Goal: Check status: Check status

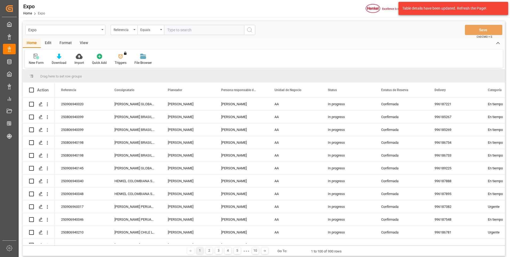
click at [214, 31] on input "text" at bounding box center [204, 30] width 80 height 10
paste input "250906940046"
type input "250906940046"
click at [250, 29] on icon "search button" at bounding box center [250, 30] width 6 height 6
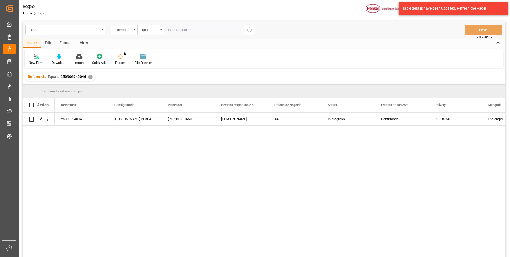
click at [89, 77] on div "✕" at bounding box center [90, 77] width 5 height 5
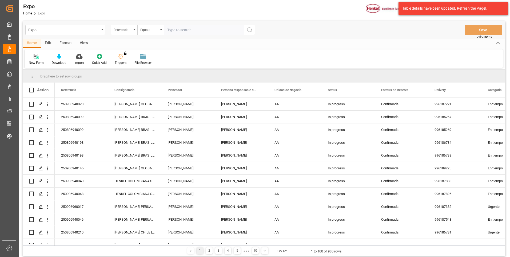
click at [169, 31] on input "text" at bounding box center [204, 30] width 80 height 10
paste input "250906940145"
type input "250906940145"
click at [250, 29] on icon "search button" at bounding box center [250, 30] width 6 height 6
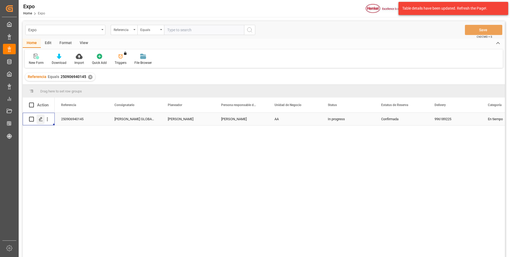
click at [40, 119] on icon "Press SPACE to select this row." at bounding box center [41, 119] width 4 height 4
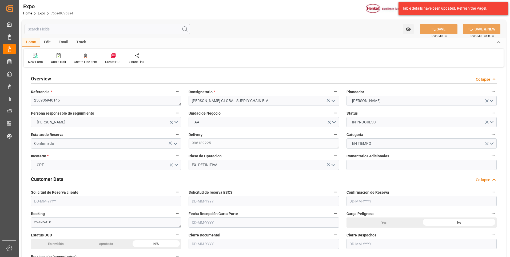
type input "6343.36"
type input "8722.121"
type input "10"
type input "9211482"
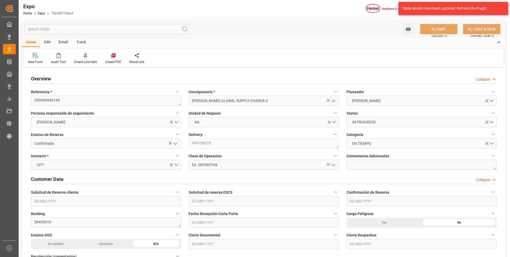
type input "MXATM"
type input "PLGDY"
type input "9292149"
type input "[DATE]"
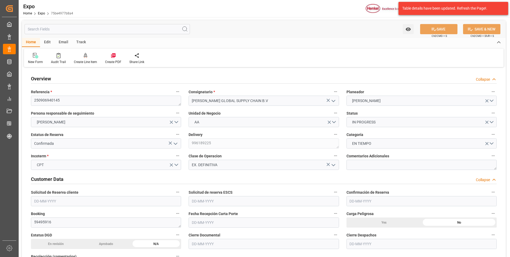
type input "[DATE]"
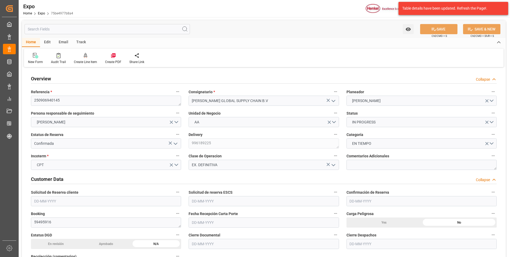
type input "[DATE] 00:00"
type input "[DATE]"
type input "[DATE] 11:25"
type input "[DATE]"
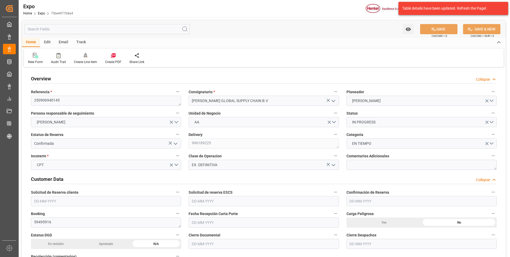
type input "[DATE]"
type input "[DATE] 02:30"
type input "[DATE] 00:00"
type input "[DATE] 23:00"
type input "[DATE] 00:00"
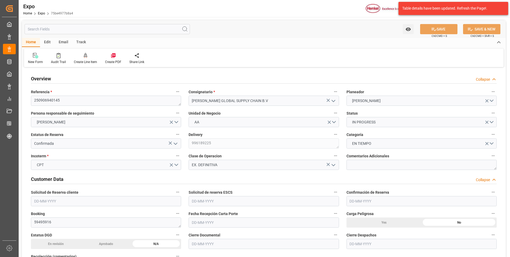
type input "[DATE] 20:30"
type input "[DATE] 02:30"
type input "[DATE] 14:00"
type input "[DATE] 05:35"
type input "[DATE] 07:00"
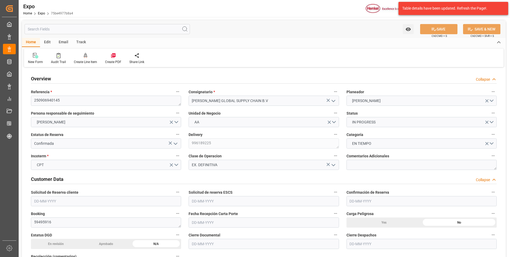
type input "[DATE] 23:00"
type input "[DATE] 10:26"
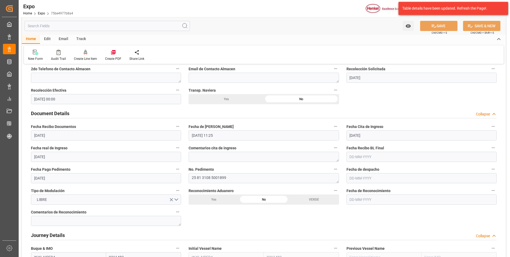
scroll to position [507, 0]
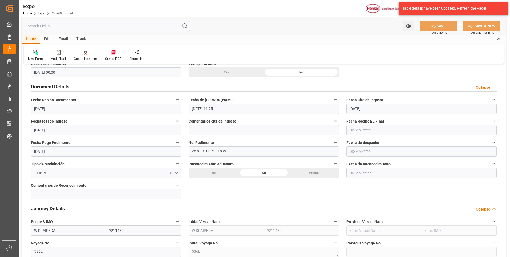
click at [351, 151] on input "text" at bounding box center [422, 151] width 150 height 10
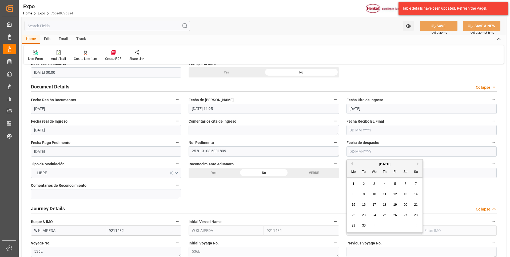
click at [353, 183] on span "1" at bounding box center [354, 184] width 2 height 4
type input "[DATE]"
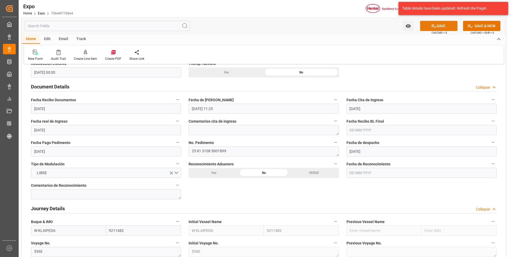
click at [432, 26] on icon at bounding box center [434, 26] width 5 height 3
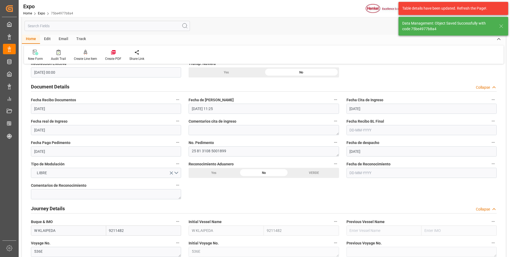
type textarea "[PERSON_NAME]"
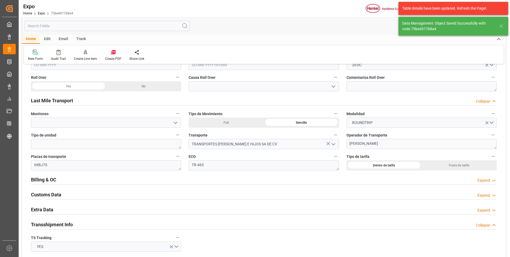
scroll to position [828, 0]
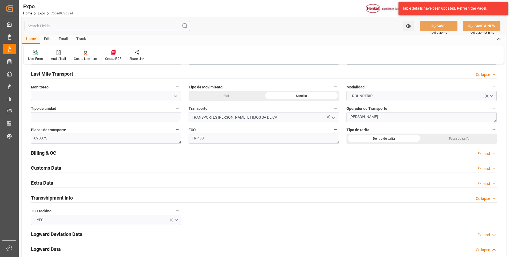
click at [484, 183] on div "Expand" at bounding box center [484, 184] width 13 height 6
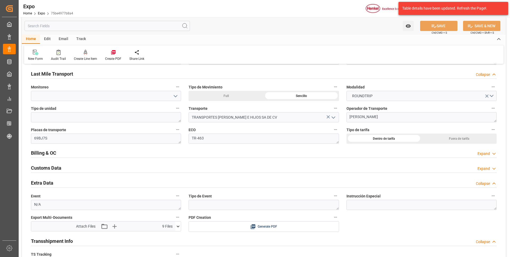
scroll to position [908, 0]
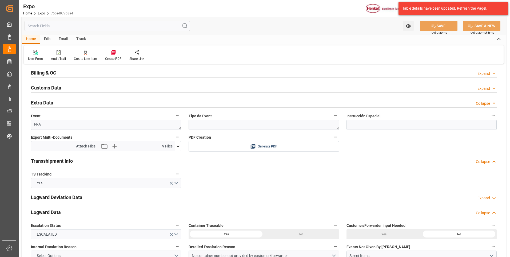
click at [178, 147] on icon at bounding box center [178, 146] width 6 height 6
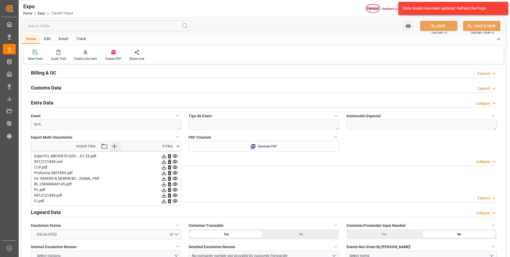
click at [116, 148] on icon "button" at bounding box center [114, 146] width 9 height 9
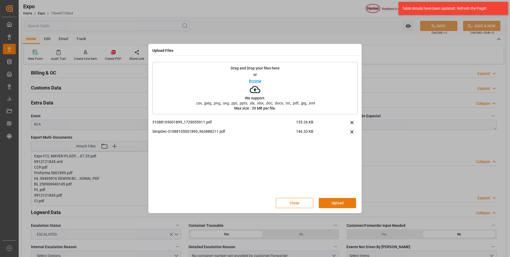
click at [335, 202] on button "Upload" at bounding box center [337, 203] width 37 height 10
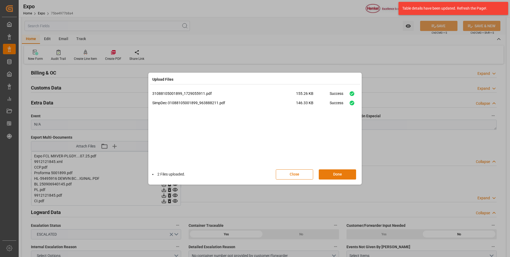
click at [331, 175] on button "Done" at bounding box center [337, 174] width 37 height 10
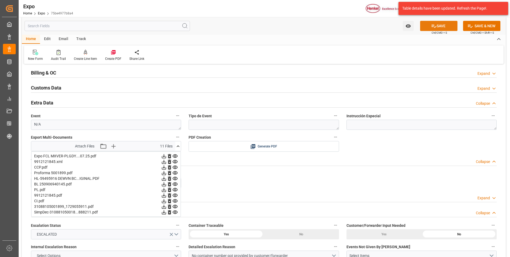
click at [429, 29] on button "SAVE" at bounding box center [439, 26] width 37 height 10
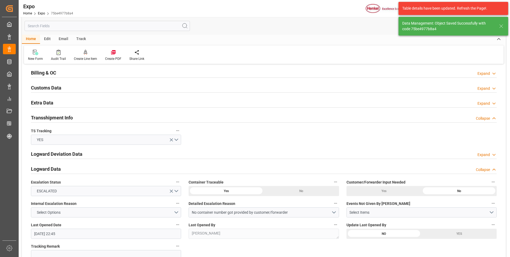
type input "[DATE] 22:51"
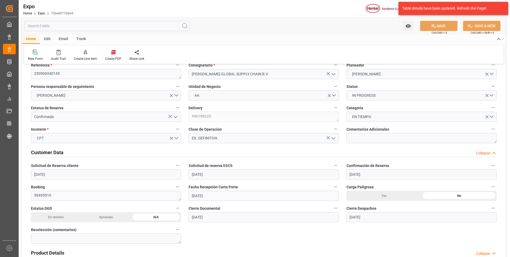
scroll to position [0, 0]
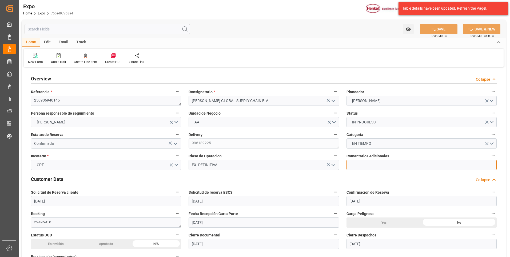
click at [362, 167] on textarea at bounding box center [422, 165] width 150 height 10
type textarea "Embarque con transmisión ICS2"
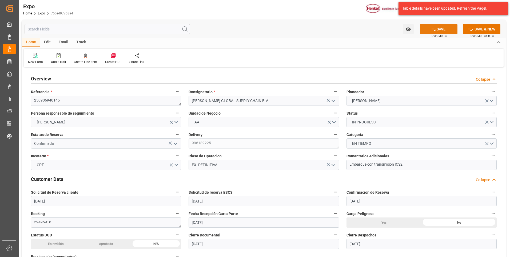
click at [435, 30] on icon at bounding box center [434, 29] width 5 height 3
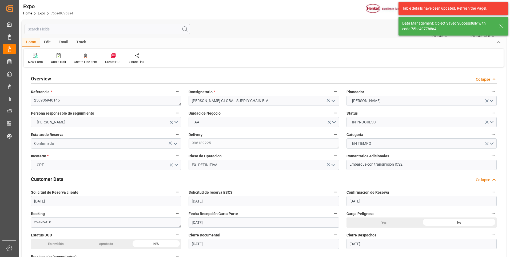
type input "[DATE] 22:52"
click at [354, 57] on div "New Form Audit Trail Create Line Item Create PDF Share Link" at bounding box center [264, 58] width 480 height 18
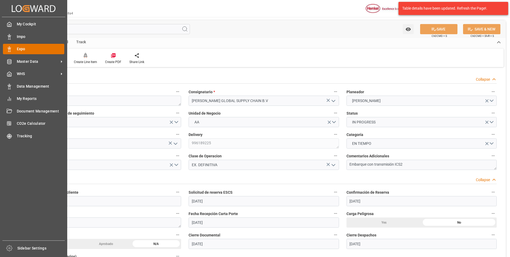
click at [7, 48] on icon at bounding box center [9, 48] width 5 height 5
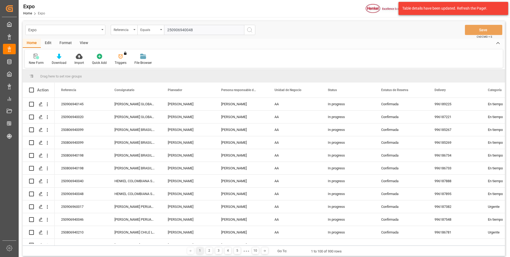
type input "250906940048"
drag, startPoint x: 249, startPoint y: 30, endPoint x: 247, endPoint y: 37, distance: 6.5
click at [250, 31] on icon "search button" at bounding box center [250, 30] width 6 height 6
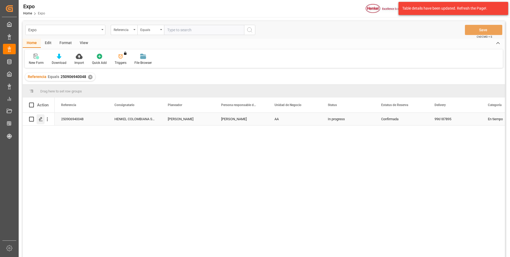
click at [42, 118] on polygon "Press SPACE to select this row." at bounding box center [40, 118] width 3 height 3
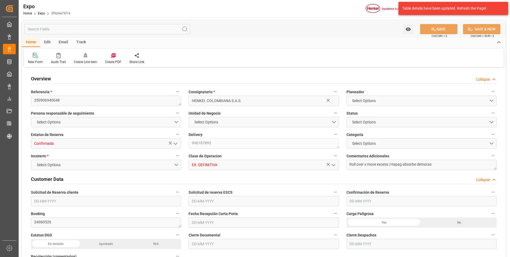
type input "15922"
type input "16760.227"
type input "28"
type input "9320697"
type input "9946855"
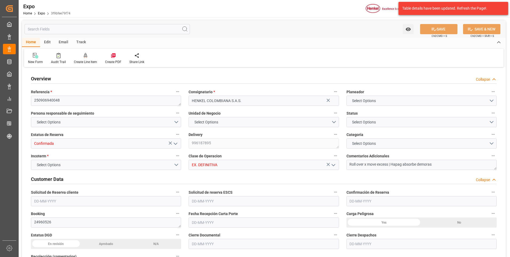
type input "9937311"
type input "MXZLO"
type input "COBUN"
type input "9937311"
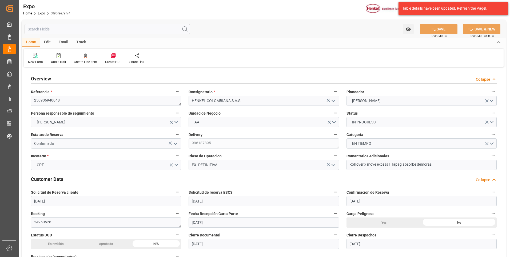
type input "[DATE]"
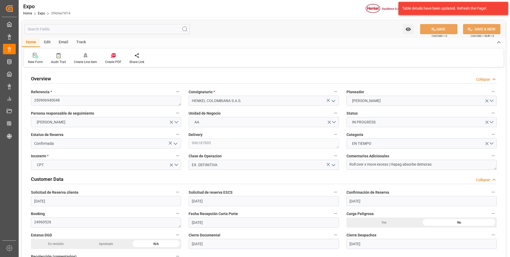
type input "[DATE]"
type input "[DATE] 00:00"
type input "[DATE]"
type input "[DATE] 22:18"
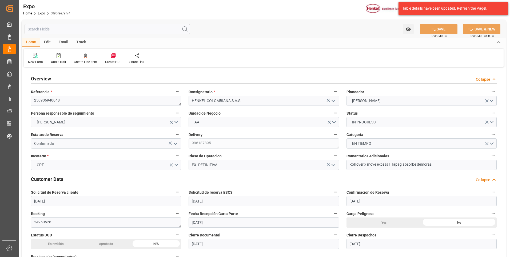
type input "[DATE]"
type input "[DATE] 06:00"
type input "[DATE] 00:00"
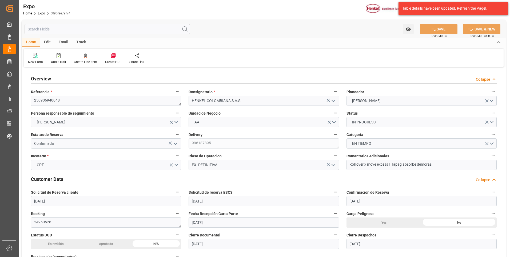
type input "[DATE] 00:01"
type input "[DATE] 00:00"
type input "[DATE] 19:45"
type input "[DATE] 11:44"
type input "[DATE] 15:00"
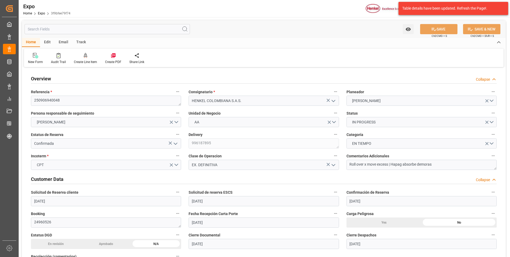
type input "[DATE] 15:00"
type input "[DATE] 09:51"
type input "[DATE] 06:00"
type input "[DATE] 00:01"
type input "[DATE] 10:11"
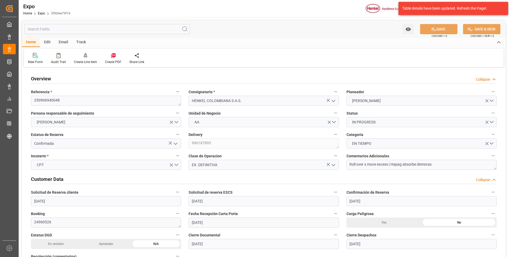
type input "[DATE] 10:11"
click at [492, 100] on button "[PERSON_NAME]" at bounding box center [422, 101] width 150 height 10
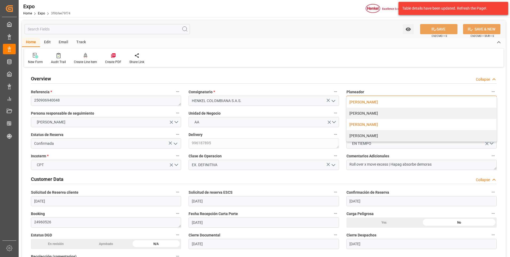
click at [373, 126] on div "[PERSON_NAME]" at bounding box center [422, 124] width 150 height 11
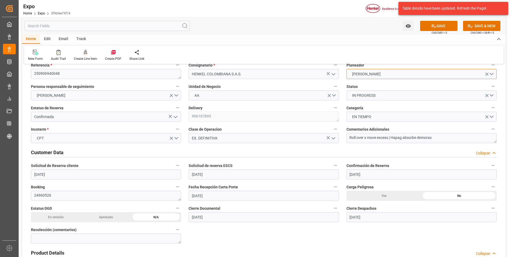
scroll to position [53, 0]
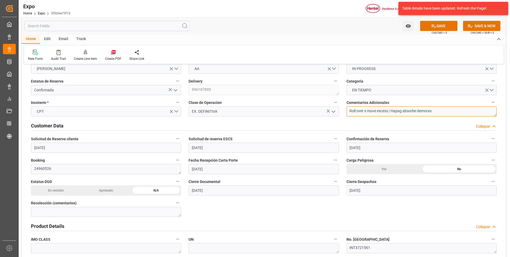
click at [438, 111] on textarea "Roll over x move excess | Hapag absorbe demoras" at bounding box center [422, 111] width 150 height 10
type textarea "Roll over x move excess | Hapag absorbe demoras | segundo roll over por estabil…"
click at [440, 25] on button "SAVE" at bounding box center [439, 26] width 37 height 10
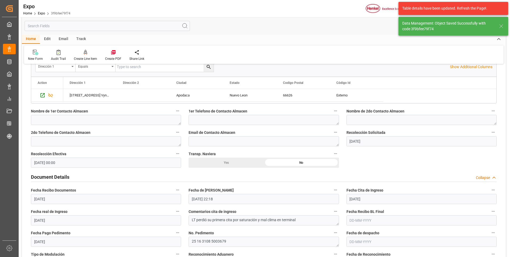
scroll to position [481, 0]
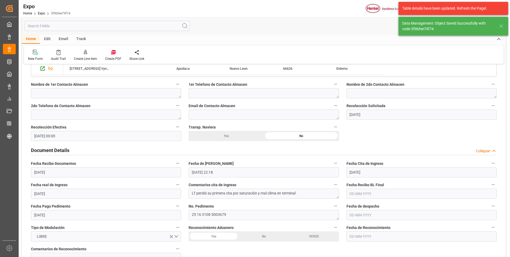
type textarea "[PERSON_NAME]"
type input "[DATE] 23:17"
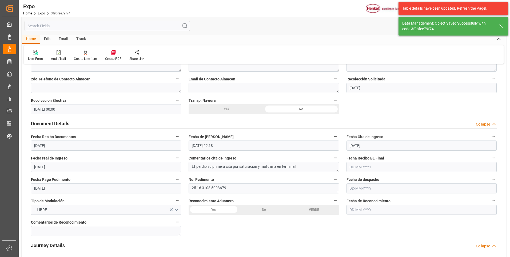
scroll to position [561, 0]
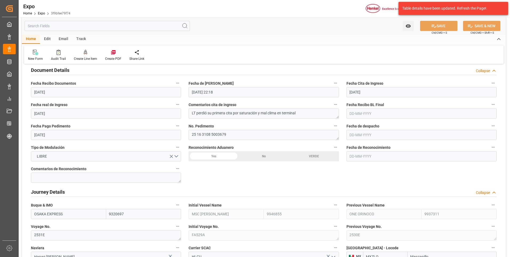
click at [363, 138] on input "text" at bounding box center [422, 135] width 150 height 10
click at [352, 148] on button "Previous Month" at bounding box center [351, 147] width 3 height 3
click at [387, 207] on span "28" at bounding box center [384, 209] width 3 height 4
type input "[DATE]"
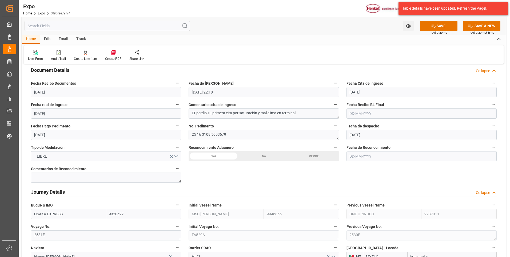
click at [353, 135] on input "[DATE]" at bounding box center [422, 135] width 150 height 10
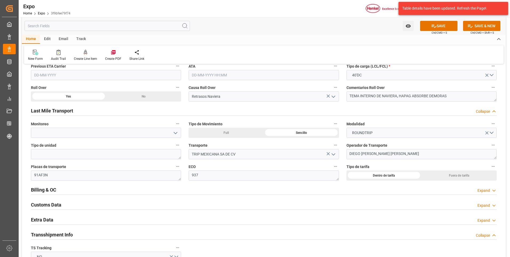
scroll to position [854, 0]
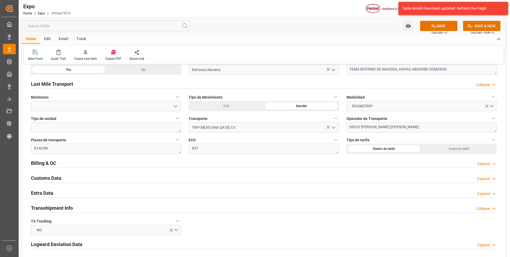
click at [492, 192] on div "Expand" at bounding box center [487, 194] width 19 height 6
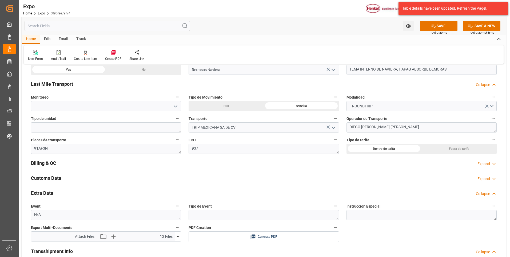
scroll to position [908, 0]
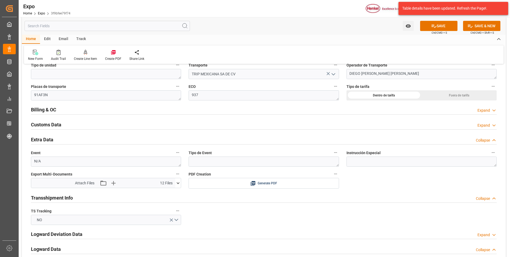
click at [178, 185] on icon at bounding box center [178, 183] width 6 height 6
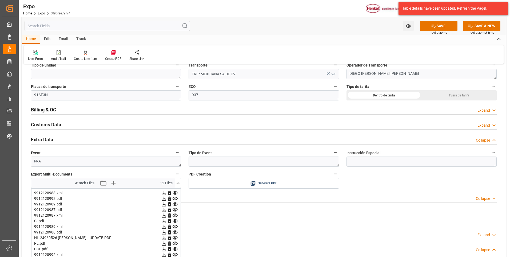
scroll to position [961, 0]
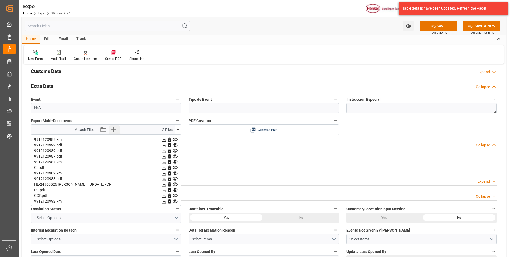
click at [112, 129] on icon "button" at bounding box center [113, 129] width 9 height 9
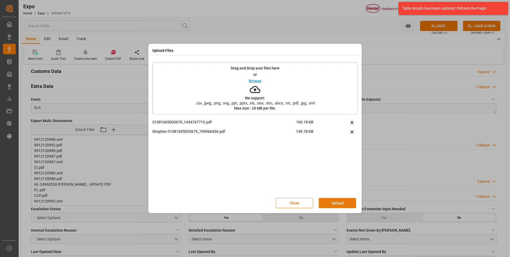
click at [336, 205] on button "Upload" at bounding box center [337, 203] width 37 height 10
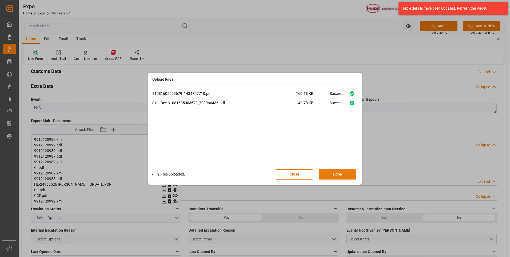
click at [341, 174] on button "Done" at bounding box center [337, 174] width 37 height 10
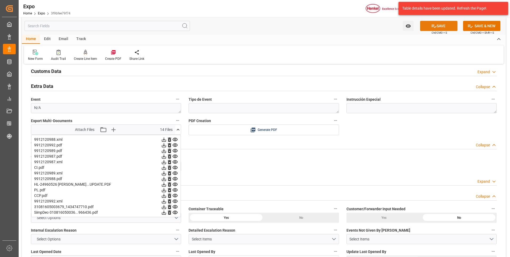
click at [434, 26] on icon at bounding box center [434, 26] width 6 height 6
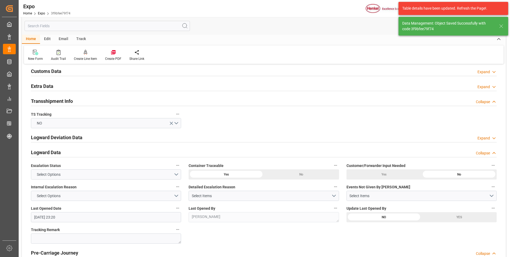
click at [441, 49] on div "New Form Audit Trail Create Line Item Create PDF Share Link" at bounding box center [264, 54] width 480 height 18
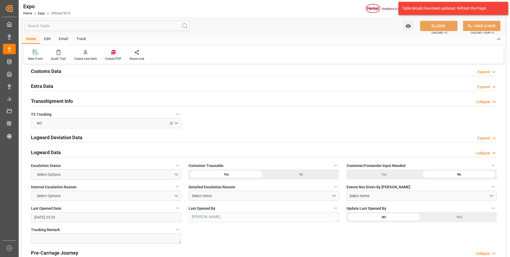
click at [493, 87] on polyline at bounding box center [494, 86] width 3 height 1
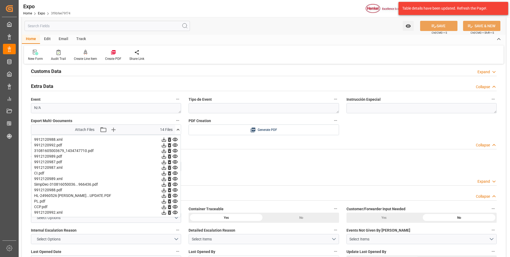
click at [178, 132] on icon at bounding box center [178, 130] width 6 height 6
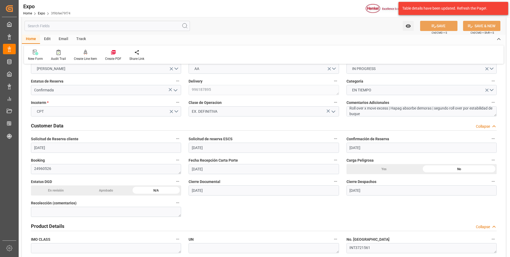
scroll to position [0, 0]
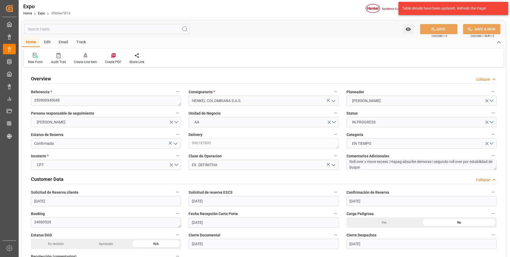
drag, startPoint x: 344, startPoint y: 75, endPoint x: 351, endPoint y: 61, distance: 15.4
click at [351, 61] on div "New Form Audit Trail Create Line Item Create PDF Share Link" at bounding box center [264, 58] width 480 height 18
click at [353, 56] on div "New Form Audit Trail Create Line Item Create PDF Share Link" at bounding box center [264, 58] width 480 height 18
click at [345, 56] on div "New Form Audit Trail Create Line Item Create PDF Share Link" at bounding box center [264, 58] width 480 height 18
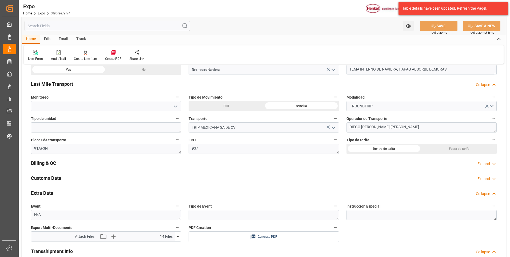
scroll to position [908, 0]
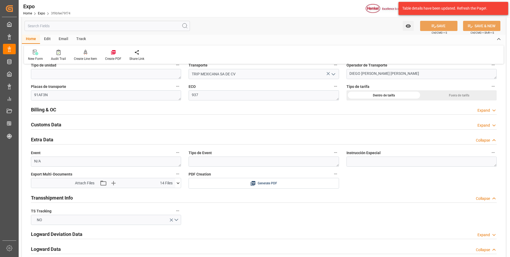
click at [181, 184] on icon at bounding box center [178, 183] width 6 height 6
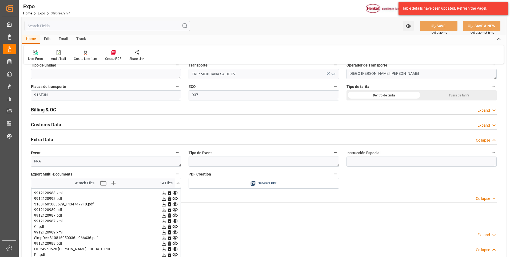
scroll to position [988, 0]
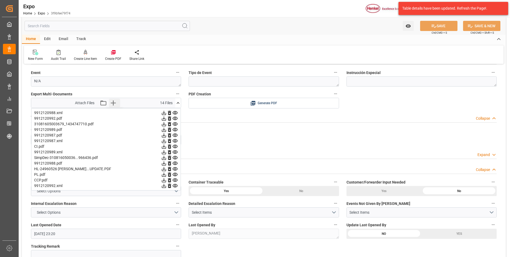
click at [114, 102] on icon "button" at bounding box center [113, 103] width 9 height 9
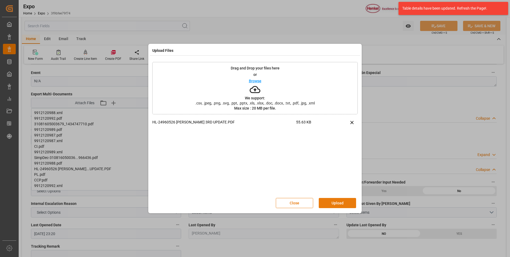
click at [330, 206] on button "Upload" at bounding box center [337, 203] width 37 height 10
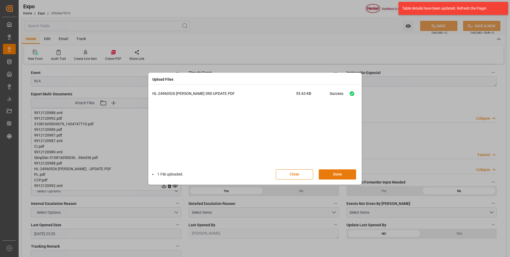
click at [328, 176] on button "Done" at bounding box center [337, 174] width 37 height 10
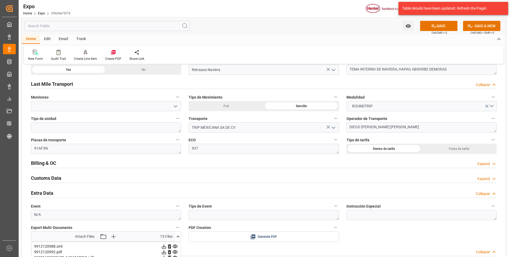
scroll to position [774, 0]
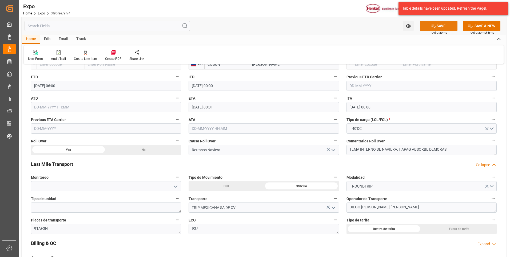
click at [449, 27] on button "SAVE" at bounding box center [439, 26] width 37 height 10
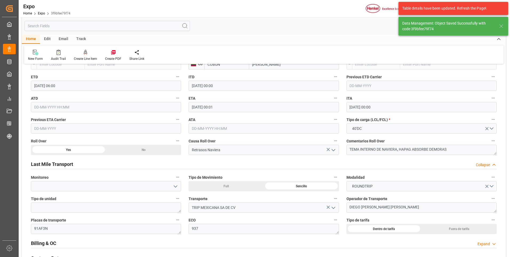
type input "[DATE] 23:26"
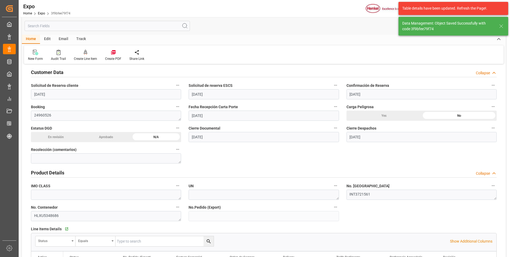
scroll to position [0, 0]
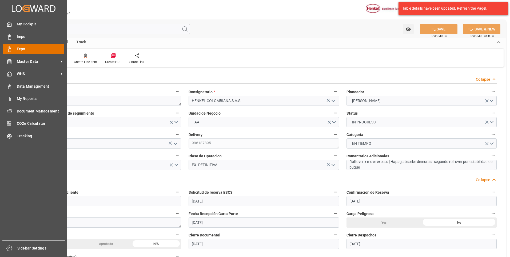
click at [16, 48] on div "Expo Expo" at bounding box center [33, 49] width 61 height 10
